Goal: Transaction & Acquisition: Obtain resource

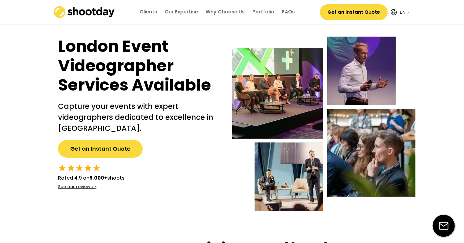
select select ""en""
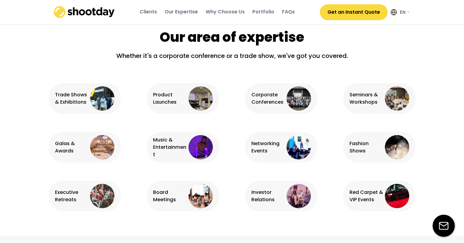
scroll to position [366, 0]
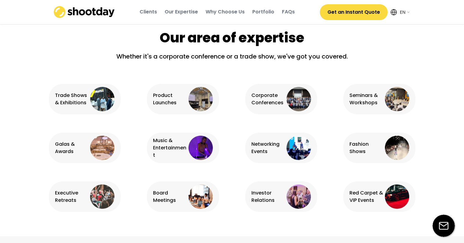
click at [266, 101] on div "Corporate Conferences" at bounding box center [268, 99] width 34 height 15
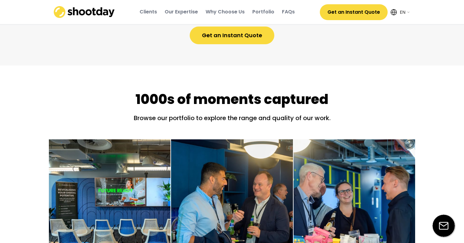
scroll to position [671, 0]
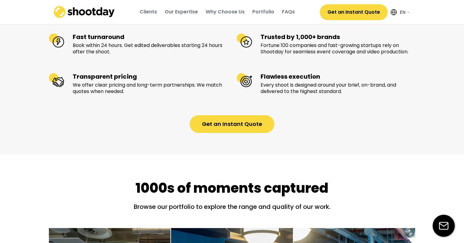
click at [332, 9] on button "Get an Instant Quote" at bounding box center [354, 12] width 68 height 16
